Goal: Information Seeking & Learning: Check status

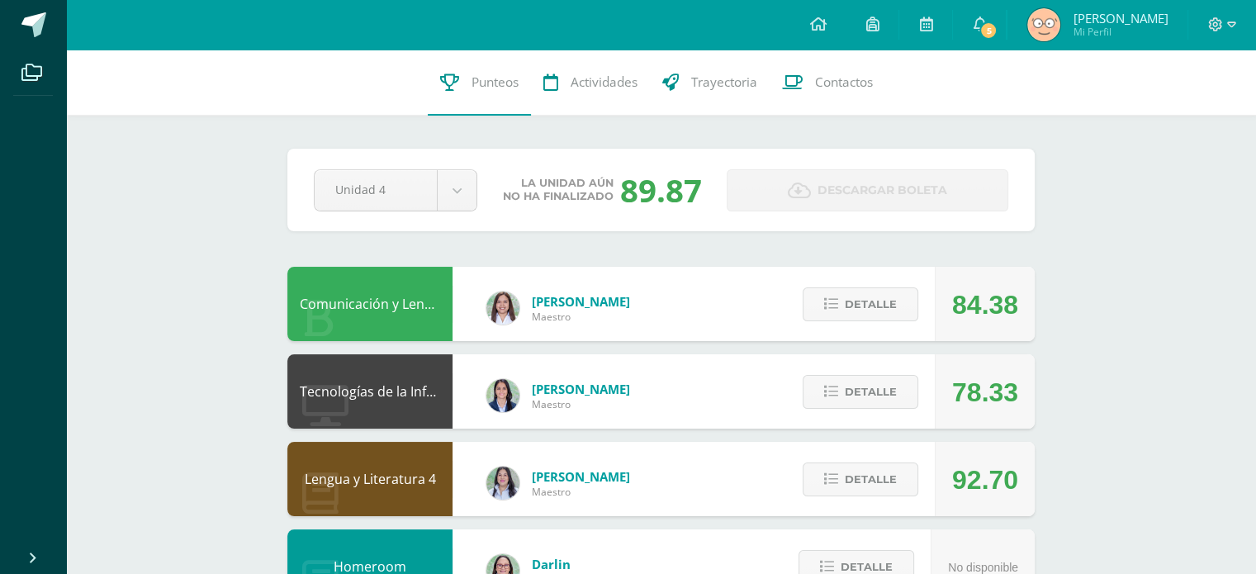
drag, startPoint x: 598, startPoint y: 197, endPoint x: 719, endPoint y: 204, distance: 120.8
click at [719, 204] on div "La unidad aún no ha finalizado 89.87" at bounding box center [602, 189] width 236 height 43
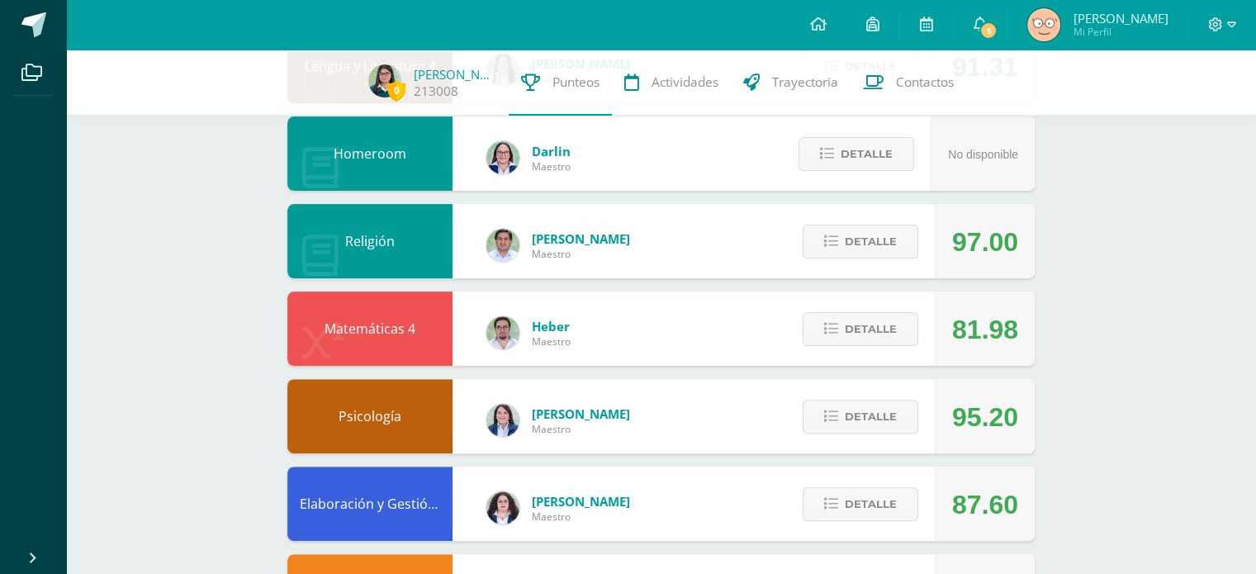
scroll to position [410, 0]
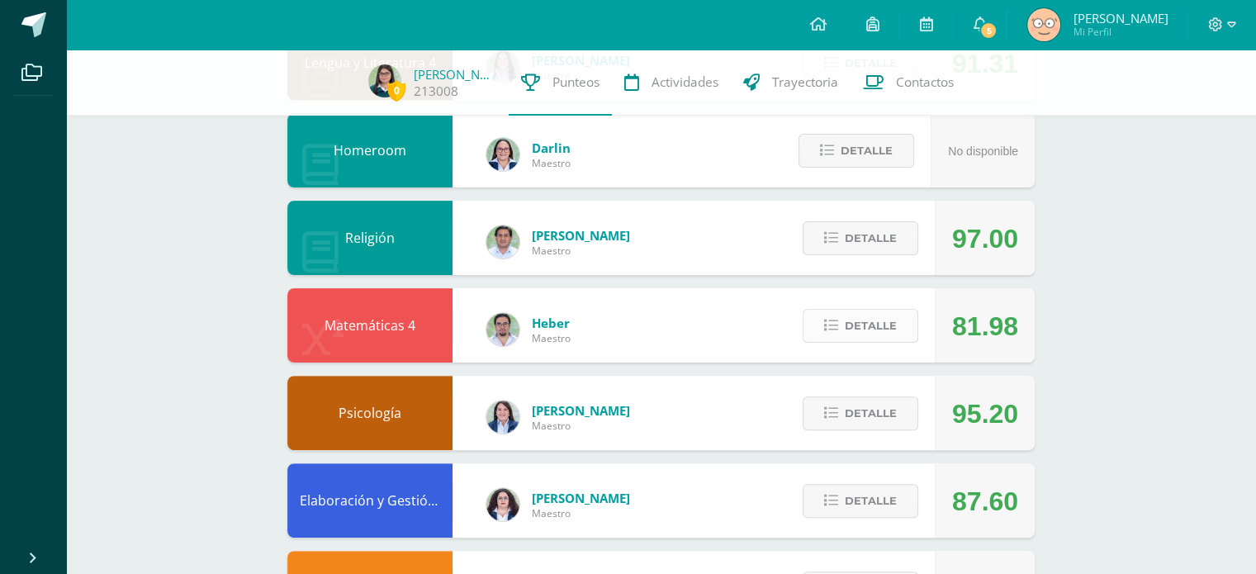
click at [818, 333] on button "Detalle" at bounding box center [861, 326] width 116 height 34
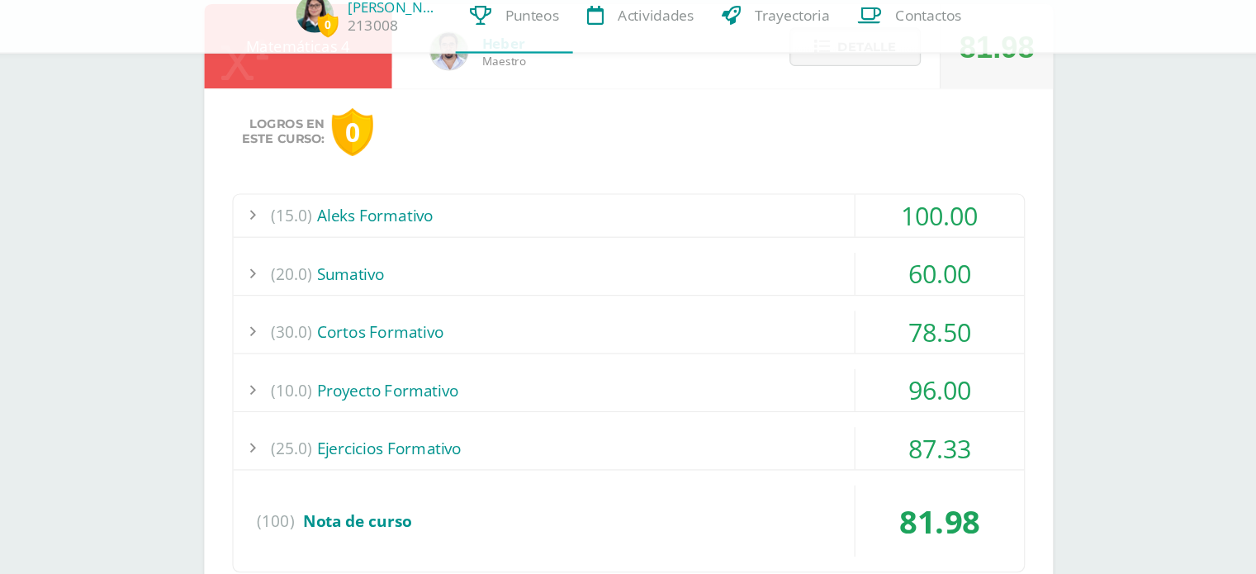
scroll to position [664, 0]
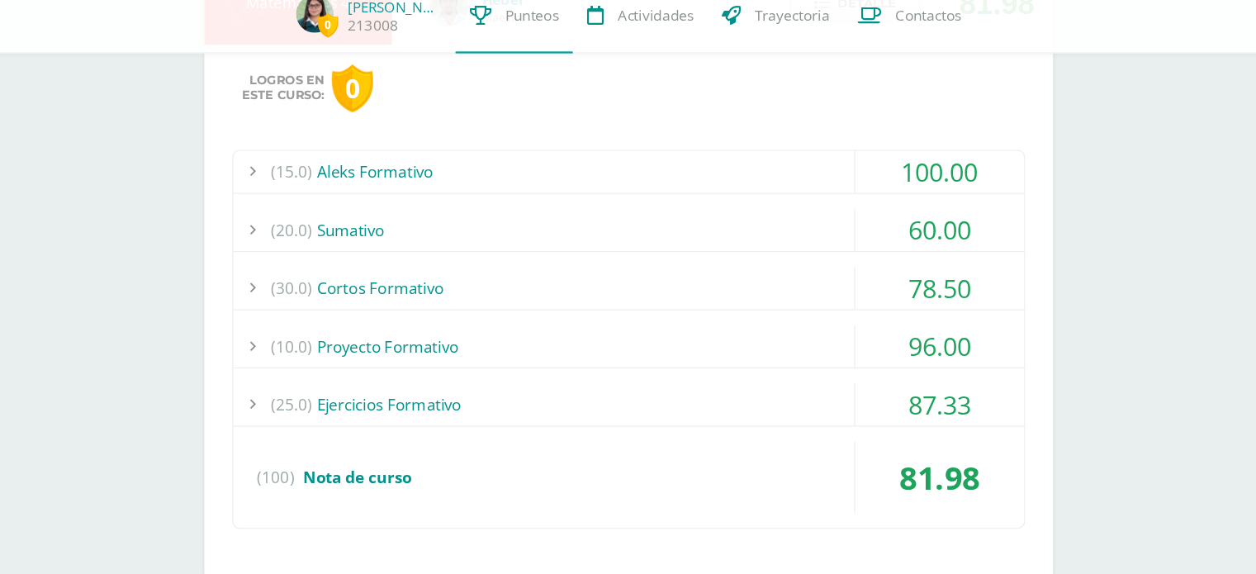
click at [747, 272] on div "(20.0) Sumativo" at bounding box center [661, 271] width 696 height 37
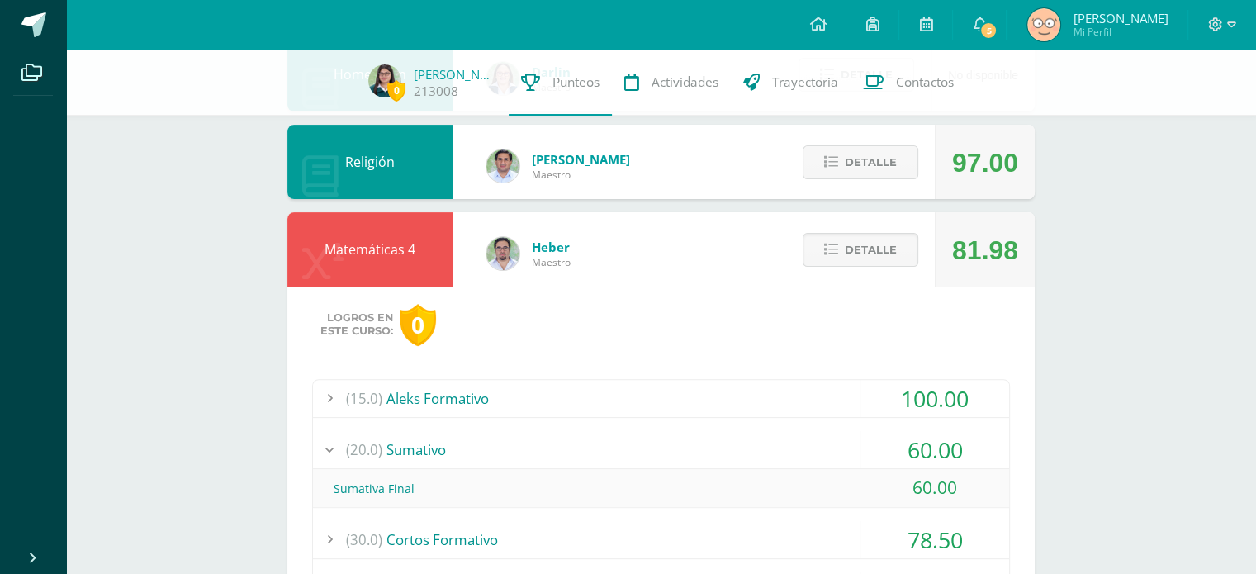
scroll to position [444, 0]
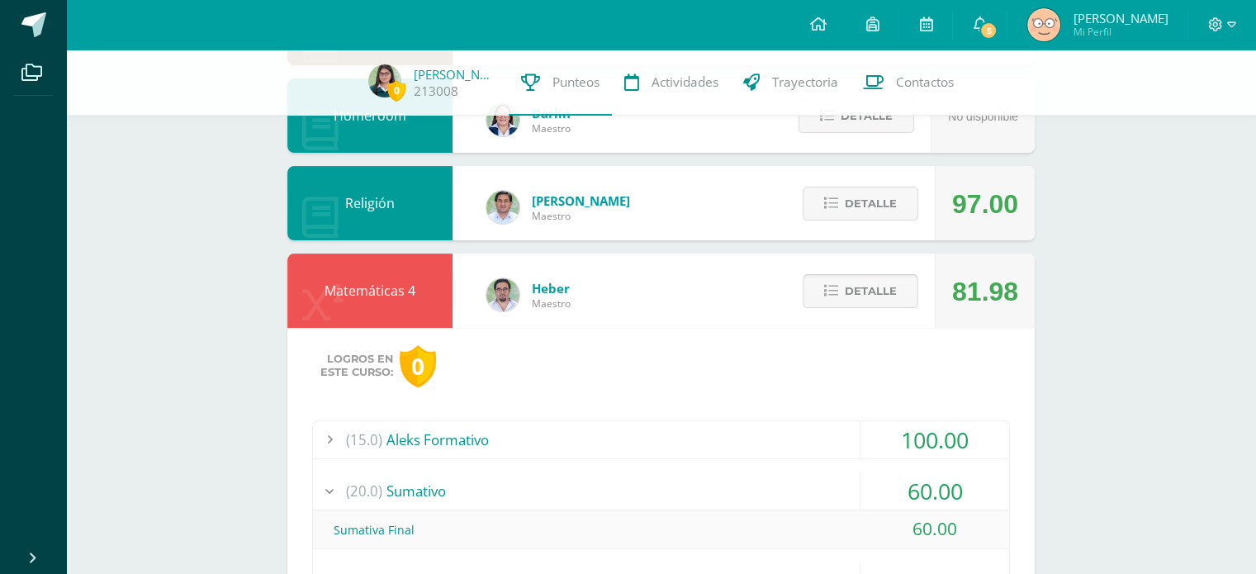
click at [876, 291] on span "Detalle" at bounding box center [871, 291] width 52 height 31
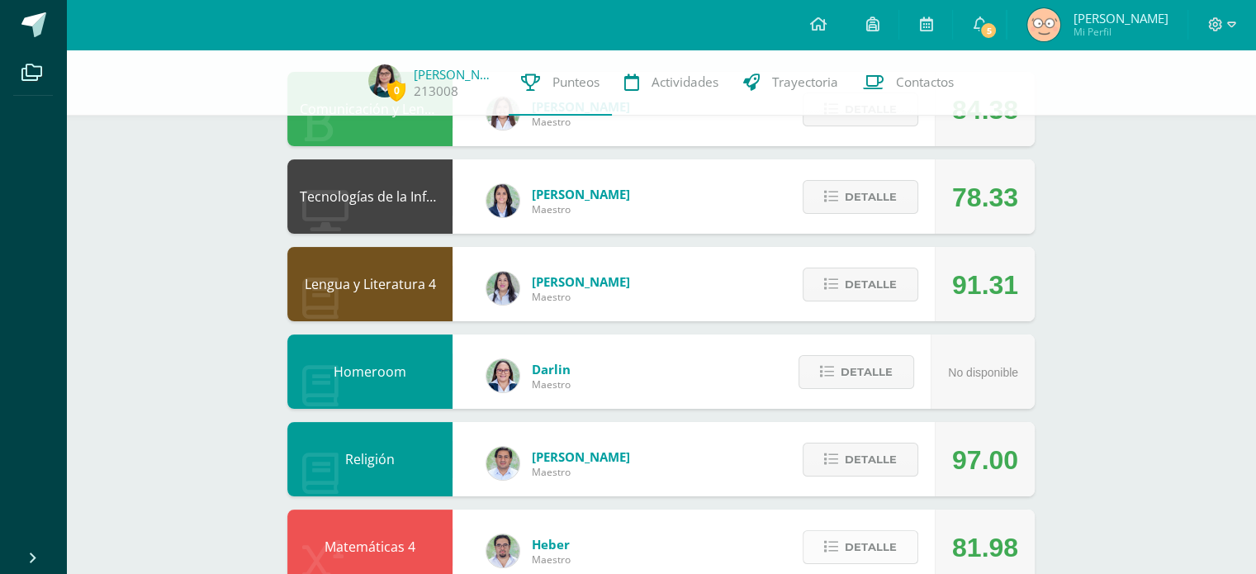
scroll to position [188, 0]
click at [876, 291] on span "Detalle" at bounding box center [871, 284] width 52 height 31
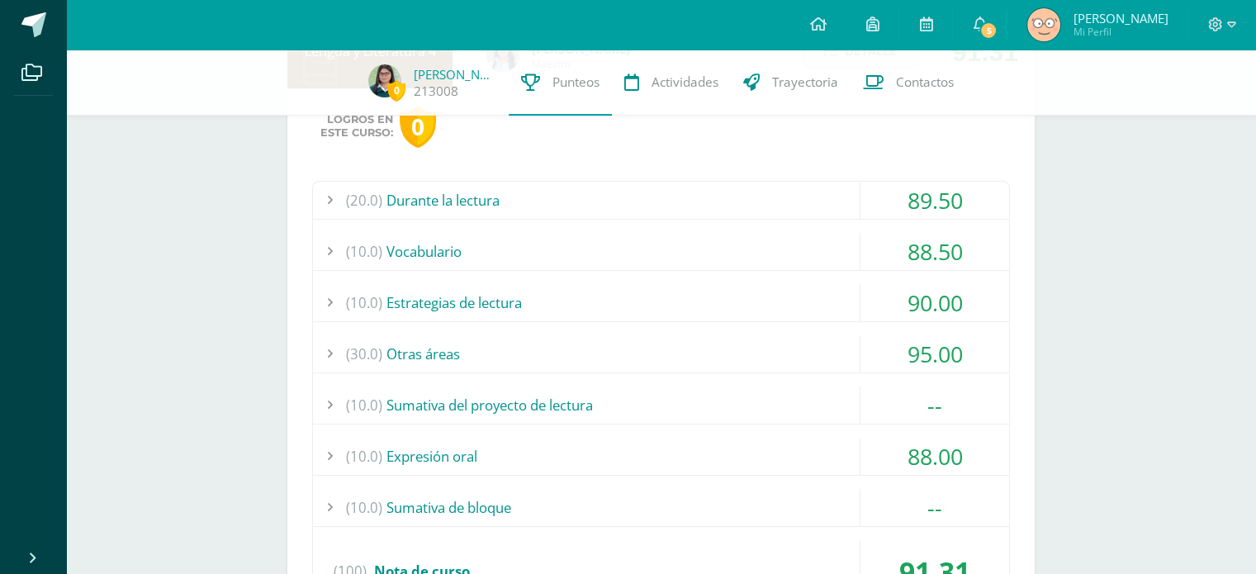
scroll to position [479, 0]
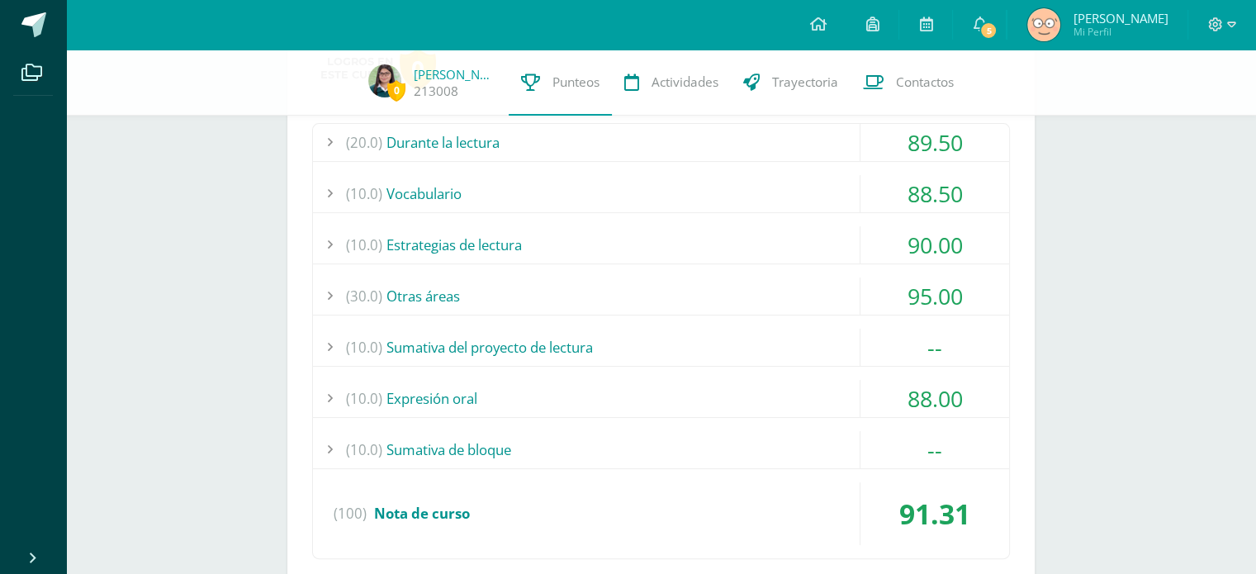
click at [695, 352] on div "(10.0) Sumativa del proyecto de lectura" at bounding box center [661, 347] width 696 height 37
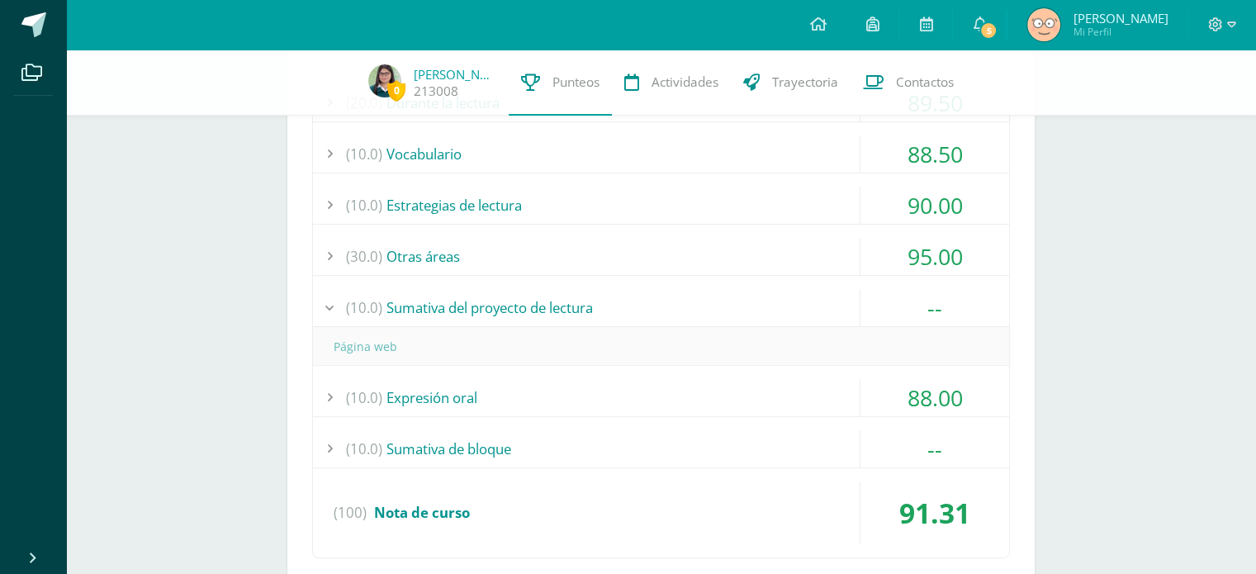
scroll to position [528, 0]
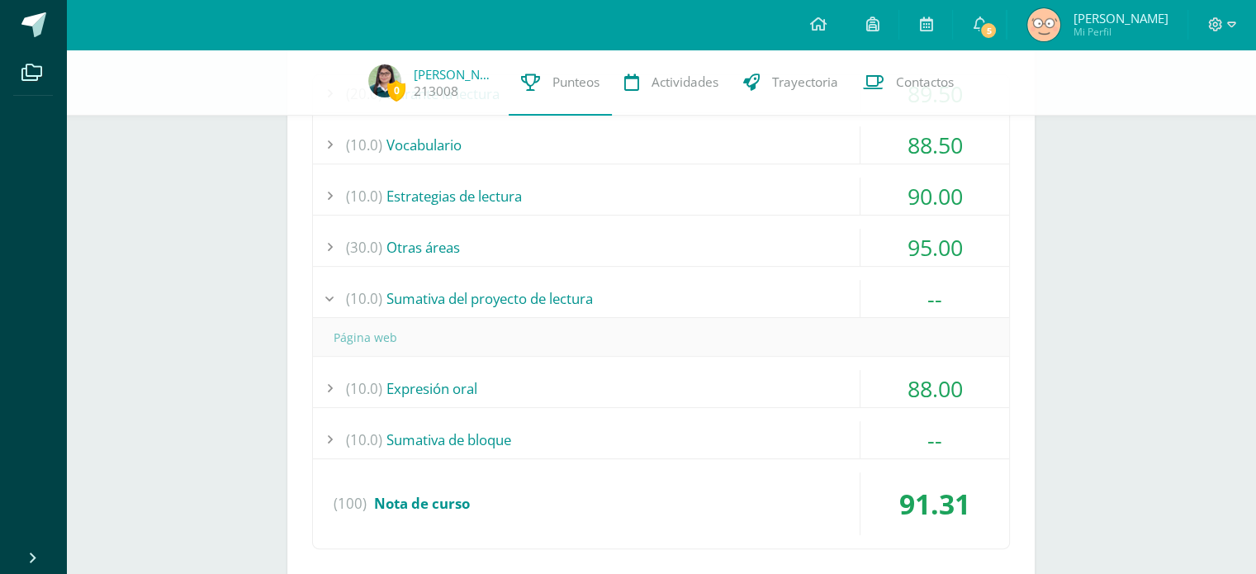
click at [631, 425] on div "(10.0) Sumativa de bloque" at bounding box center [661, 439] width 696 height 37
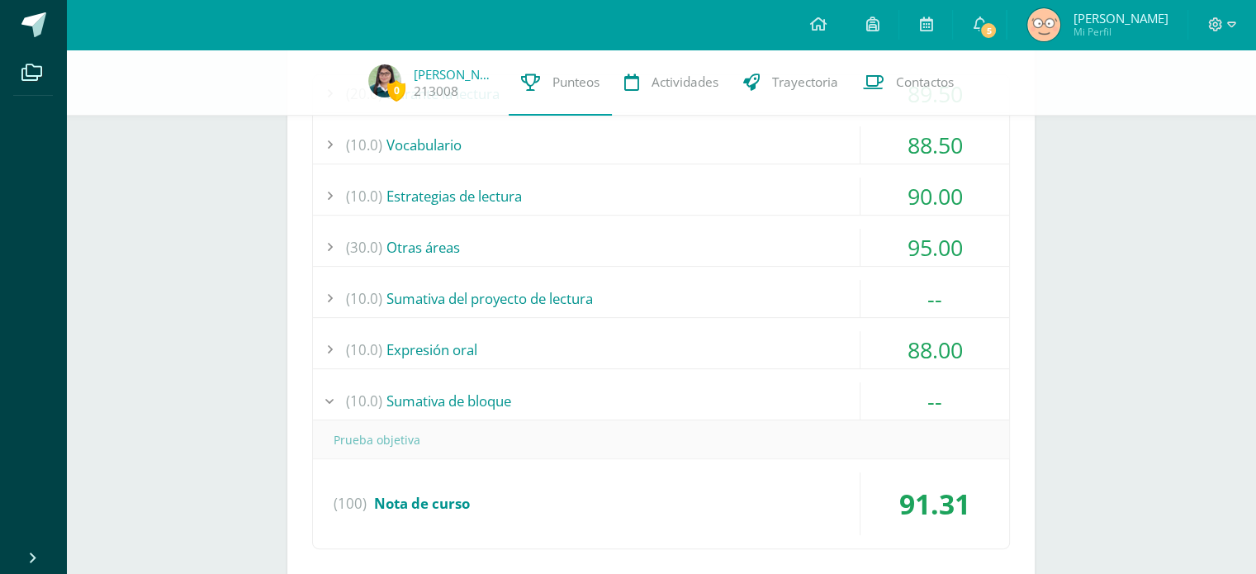
scroll to position [497, 0]
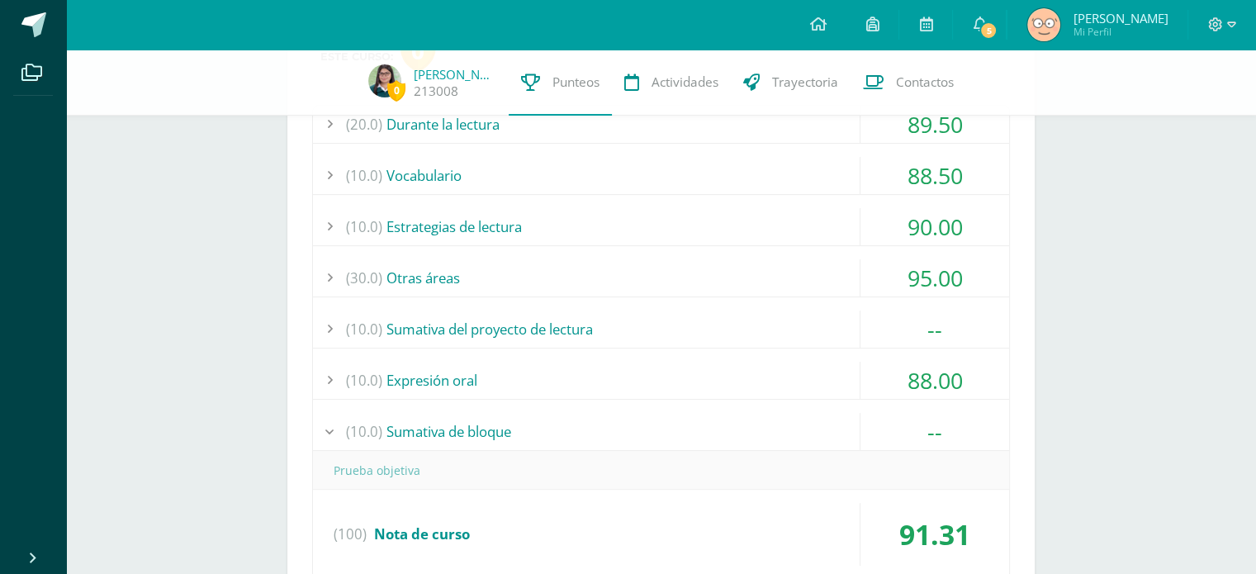
click at [592, 181] on div "(10.0) Vocabulario" at bounding box center [661, 175] width 696 height 37
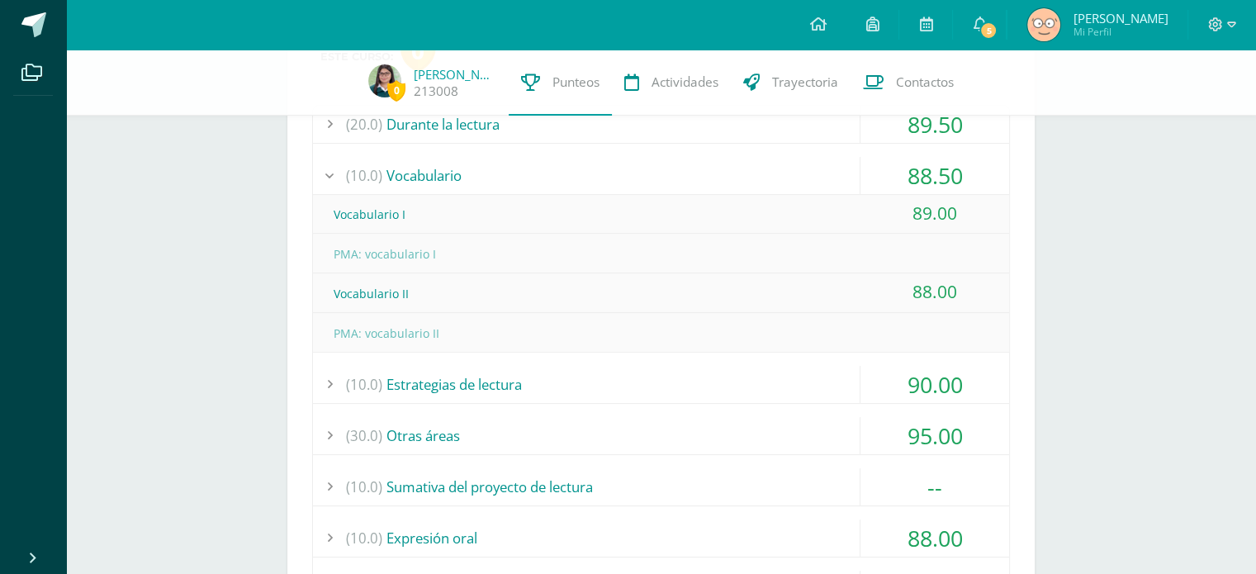
click at [587, 372] on div "(10.0) Estrategias de lectura" at bounding box center [661, 384] width 696 height 37
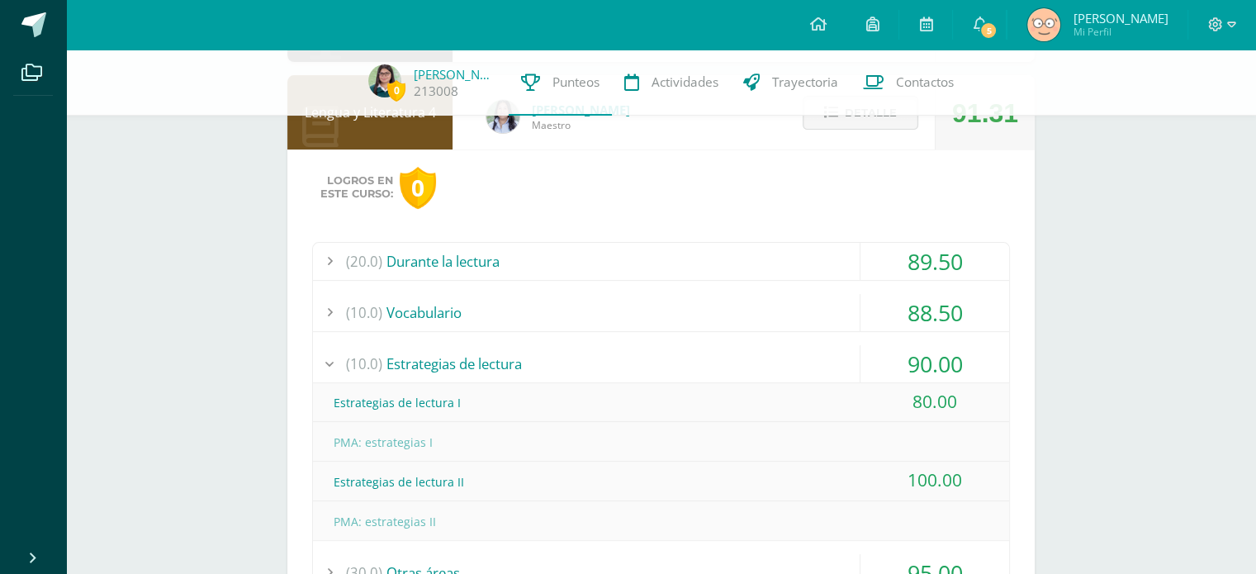
scroll to position [349, 0]
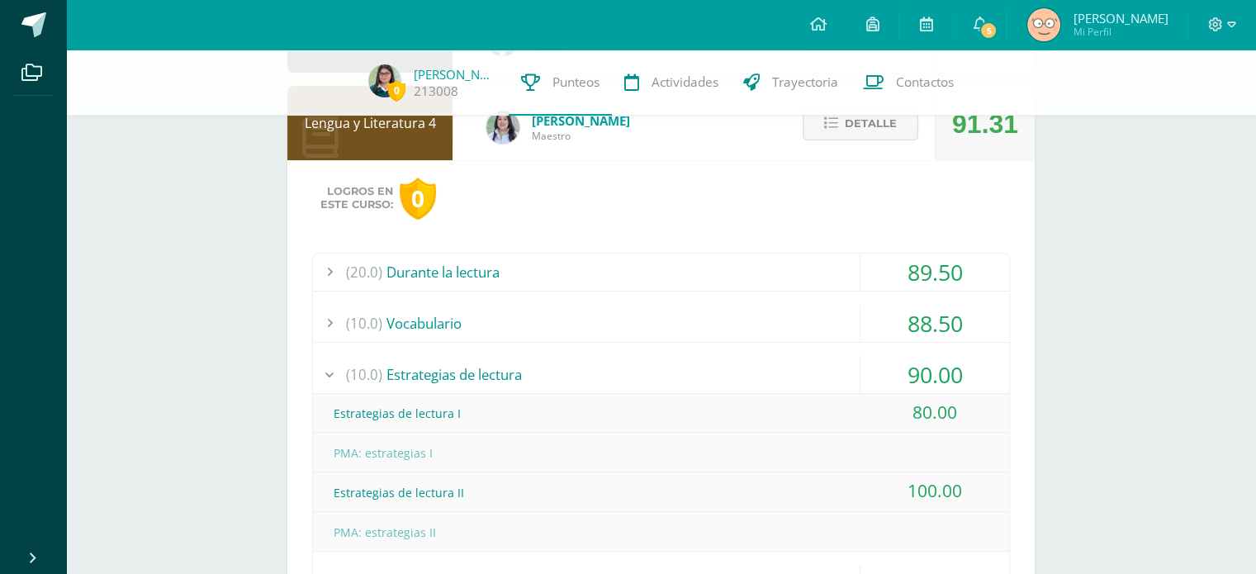
click at [657, 264] on div "(20.0) Durante la lectura" at bounding box center [661, 272] width 696 height 37
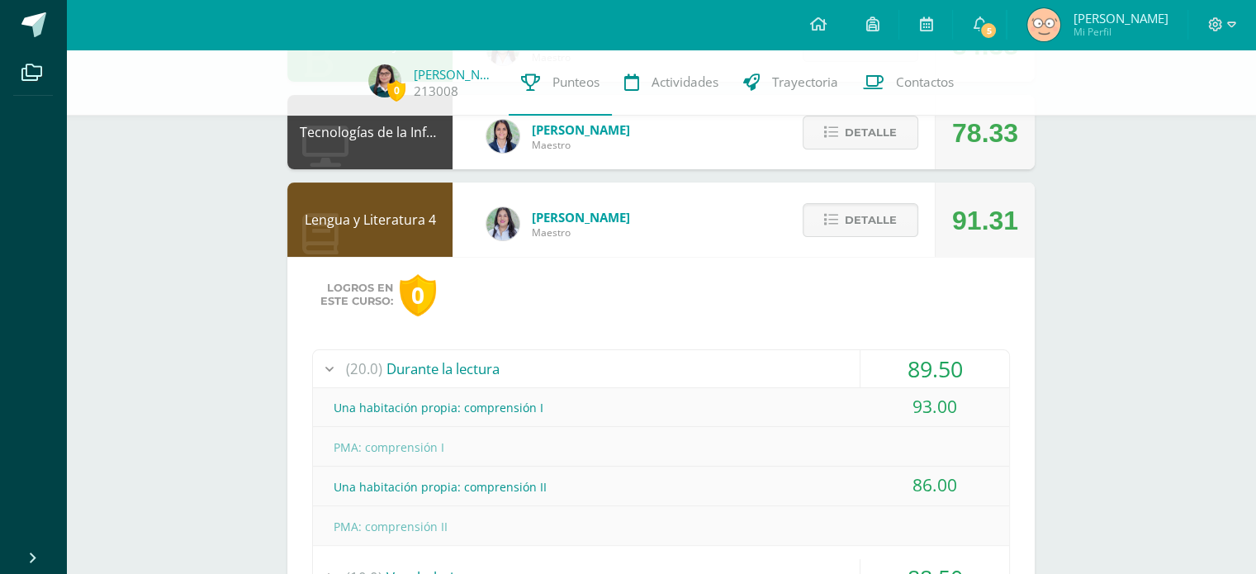
scroll to position [251, 0]
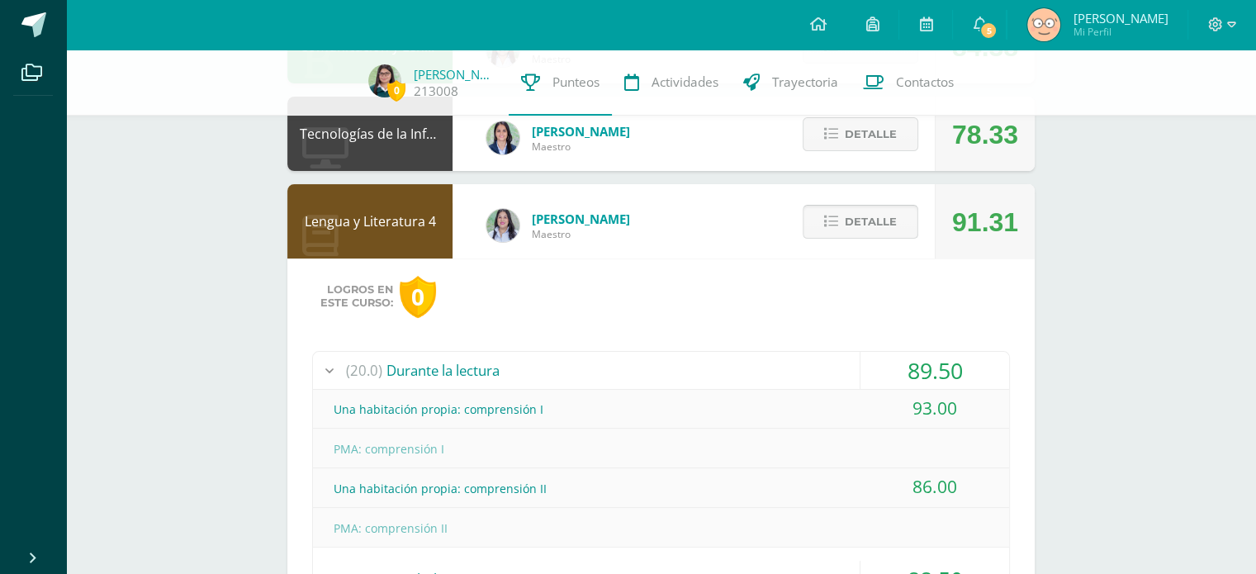
drag, startPoint x: 834, startPoint y: 226, endPoint x: 818, endPoint y: 222, distance: 16.2
click at [818, 222] on button "Detalle" at bounding box center [861, 222] width 116 height 34
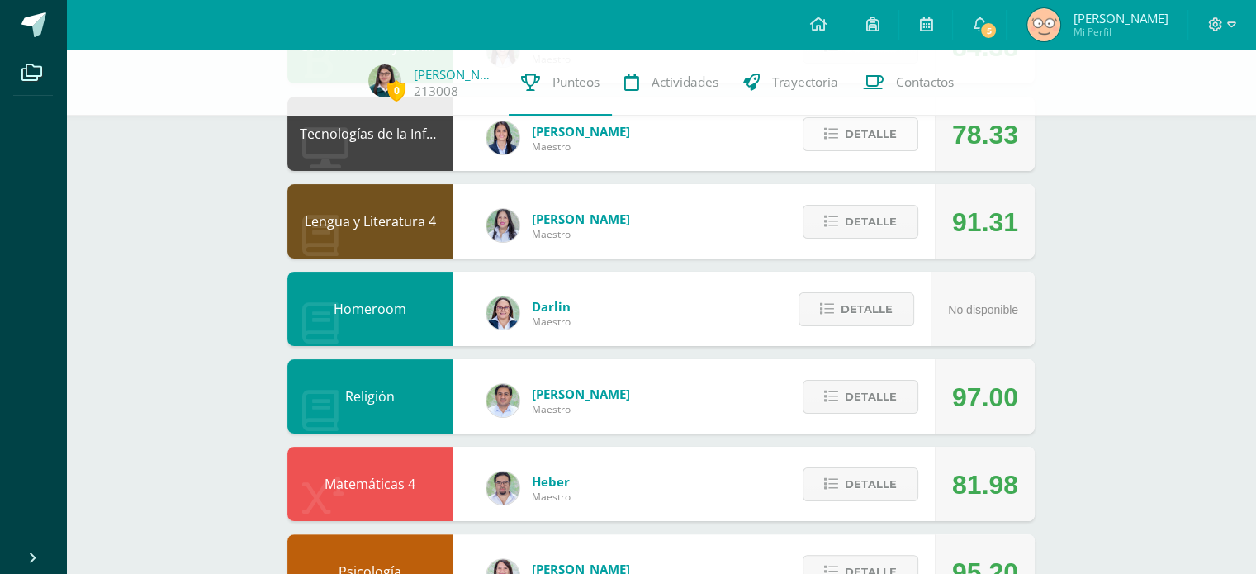
drag, startPoint x: 861, startPoint y: 122, endPoint x: 836, endPoint y: 130, distance: 25.9
click at [836, 130] on icon at bounding box center [831, 134] width 14 height 14
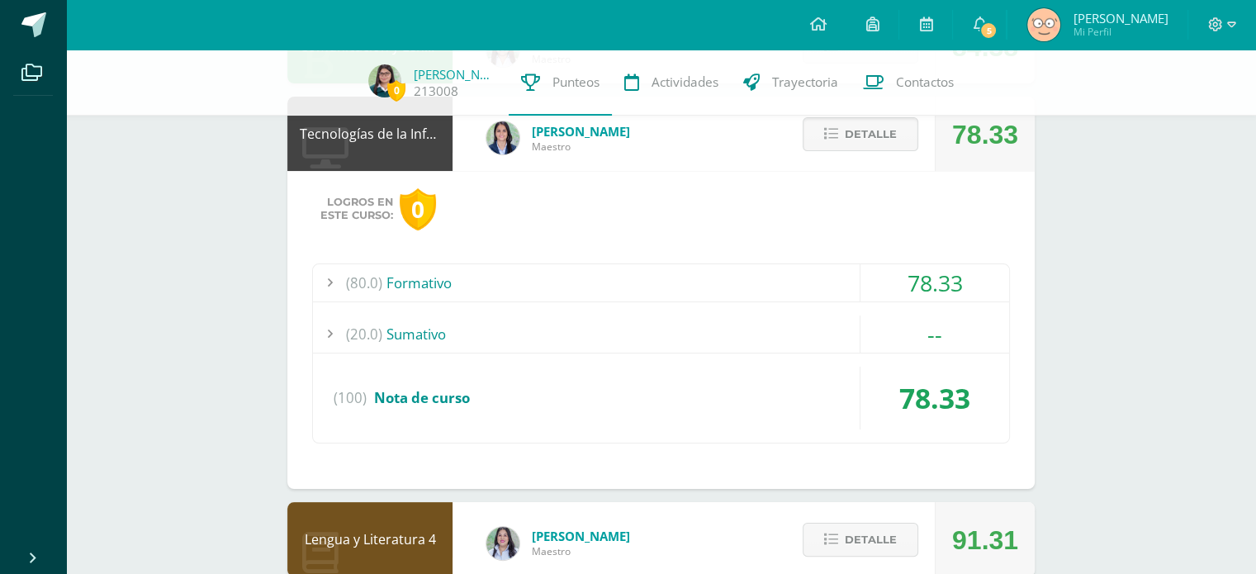
click at [714, 326] on div "(20.0) Sumativo" at bounding box center [661, 333] width 696 height 37
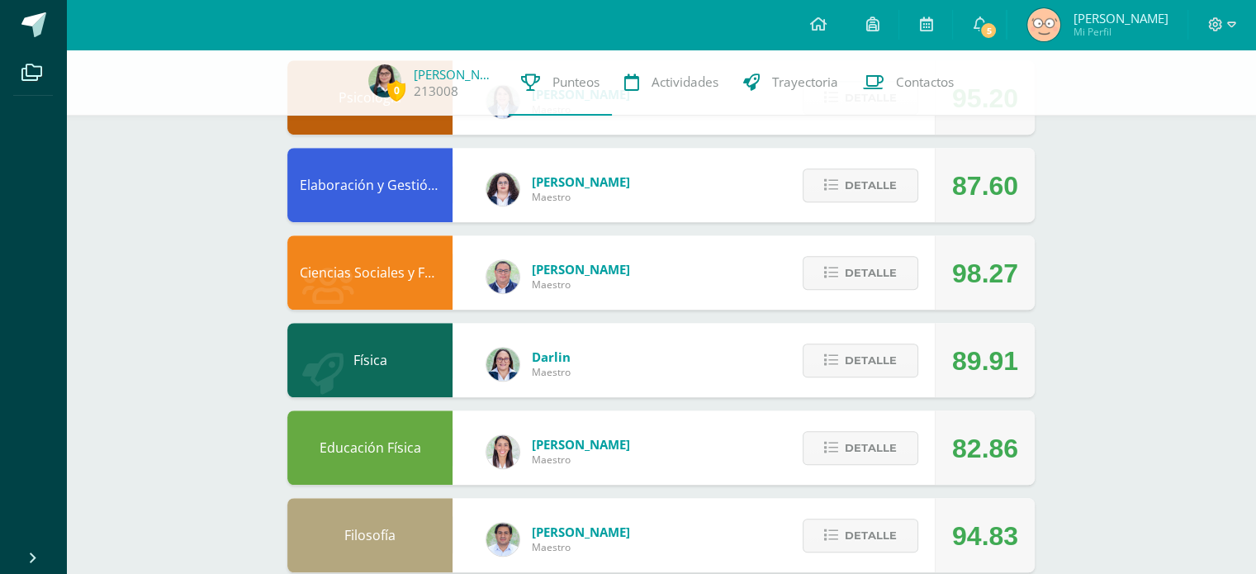
scroll to position [1112, 0]
